Goal: Task Accomplishment & Management: Manage account settings

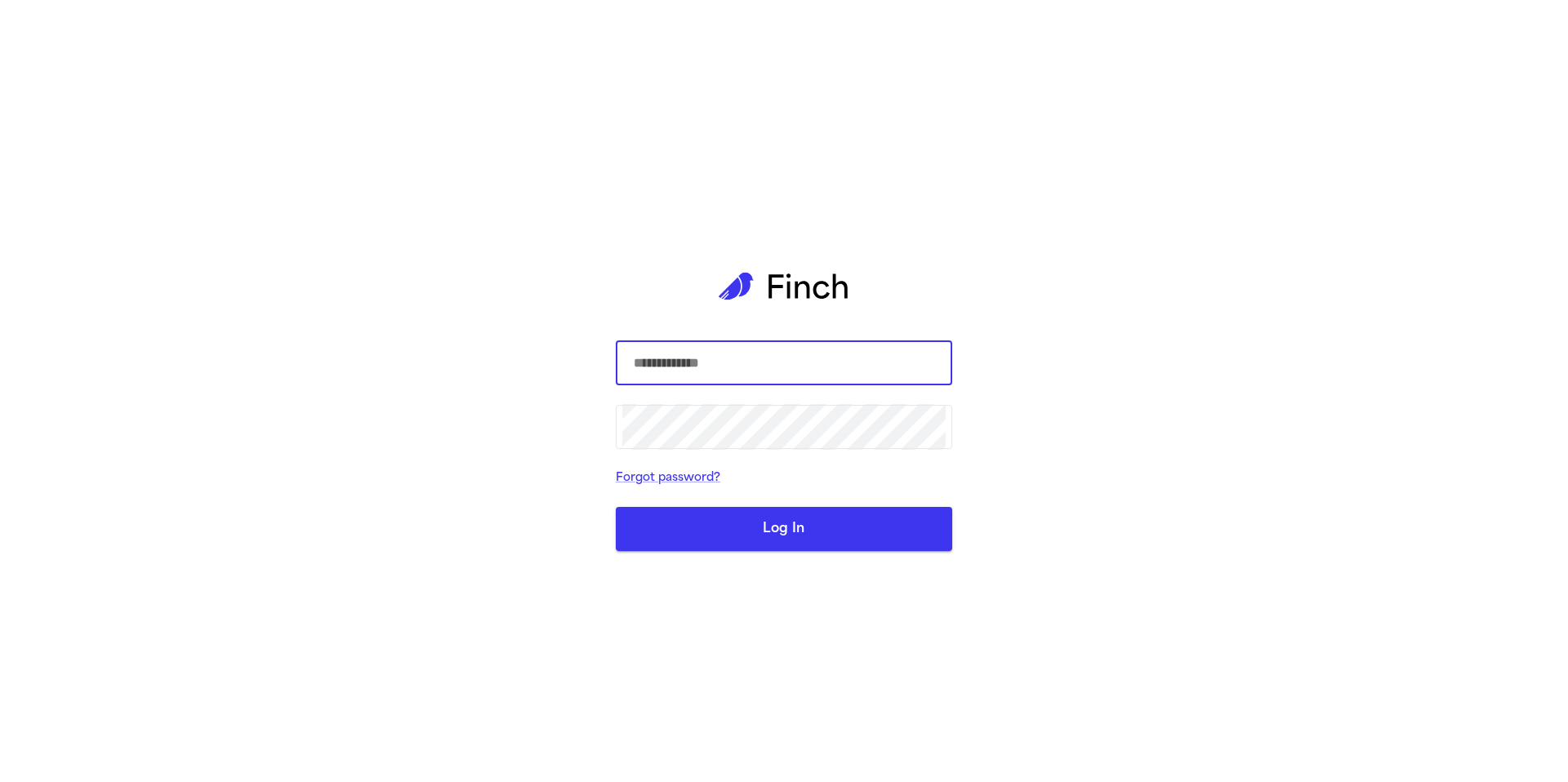
type input "**********"
click at [810, 532] on button "Log In" at bounding box center [783, 528] width 336 height 44
type input "**********"
click at [874, 517] on button "Log In" at bounding box center [783, 528] width 336 height 44
